Goal: Task Accomplishment & Management: Complete application form

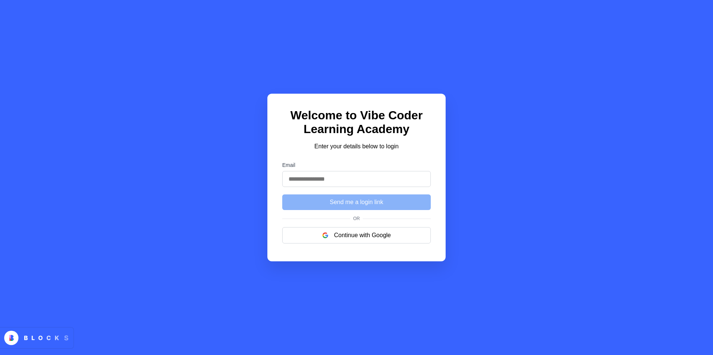
click at [276, 246] on div "Welcome to Vibe Coder Learning Academy Enter your details below to login Email …" at bounding box center [357, 178] width 178 height 168
click at [313, 181] on input "Email" at bounding box center [356, 179] width 149 height 16
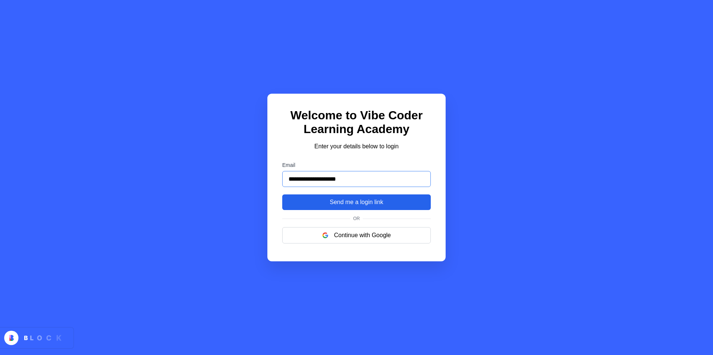
type input "**********"
click at [330, 207] on button "Send me a login link" at bounding box center [356, 202] width 149 height 16
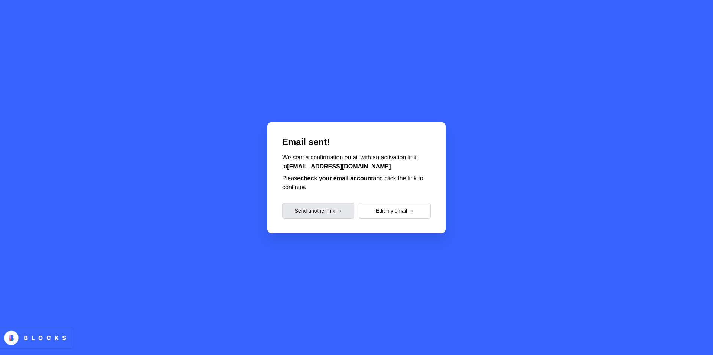
click at [327, 212] on button "Send another link →" at bounding box center [318, 211] width 72 height 16
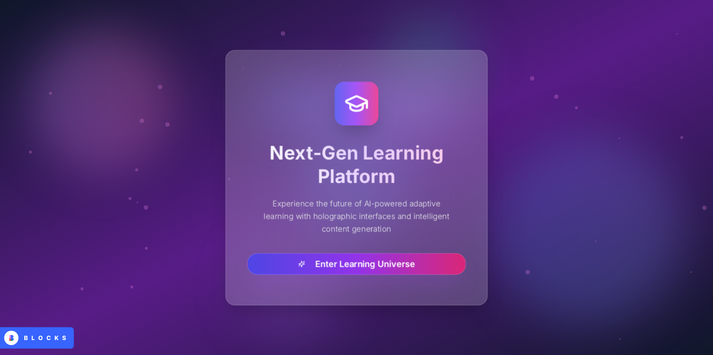
click at [333, 256] on button "Enter Learning Universe" at bounding box center [356, 264] width 219 height 22
click at [382, 260] on button "Enter Learning Universe" at bounding box center [356, 264] width 219 height 22
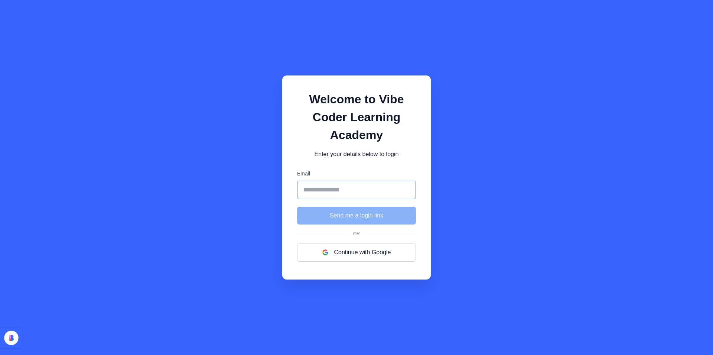
click at [314, 187] on input "Email" at bounding box center [356, 190] width 119 height 19
click at [324, 190] on input "Email" at bounding box center [356, 190] width 119 height 19
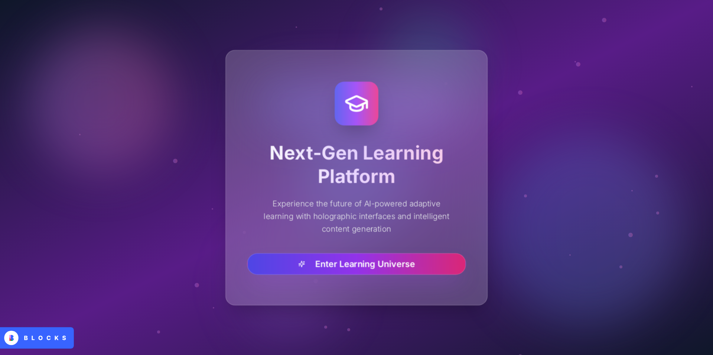
click at [343, 264] on button "Enter Learning Universe" at bounding box center [356, 264] width 219 height 22
click at [325, 255] on button "Enter Learning Universe" at bounding box center [356, 264] width 219 height 22
click at [321, 261] on button "Enter Learning Universe" at bounding box center [356, 264] width 219 height 22
